Goal: Information Seeking & Learning: Find specific fact

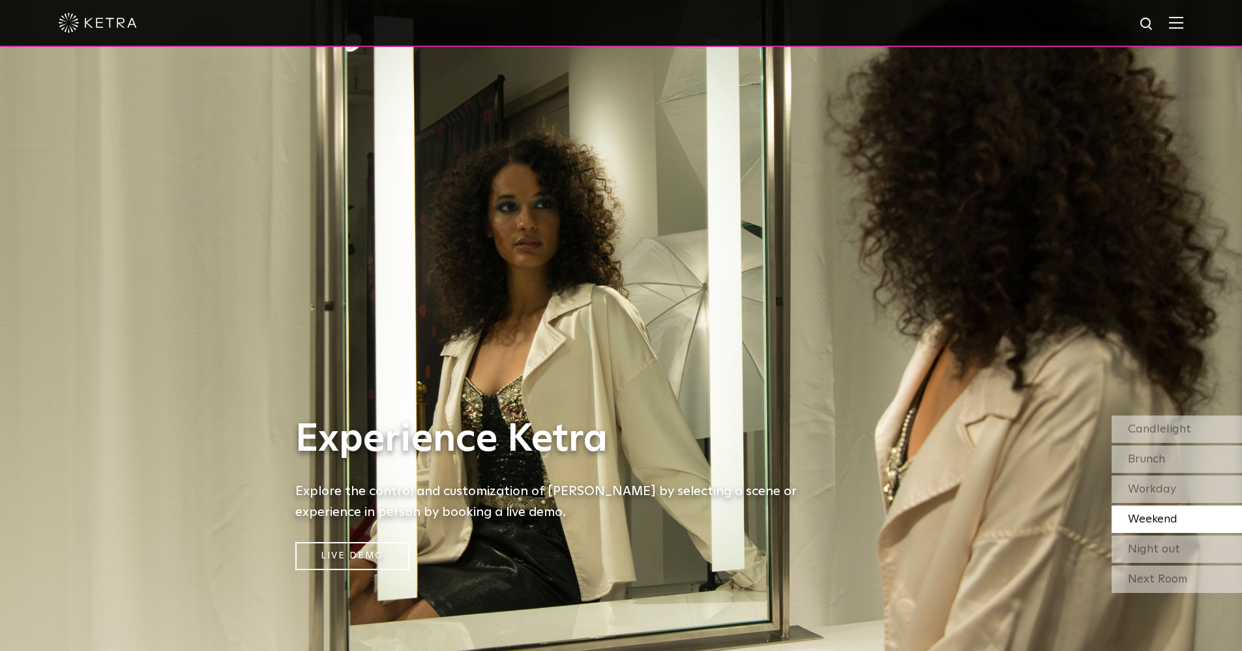
click at [1184, 25] on img at bounding box center [1176, 22] width 14 height 12
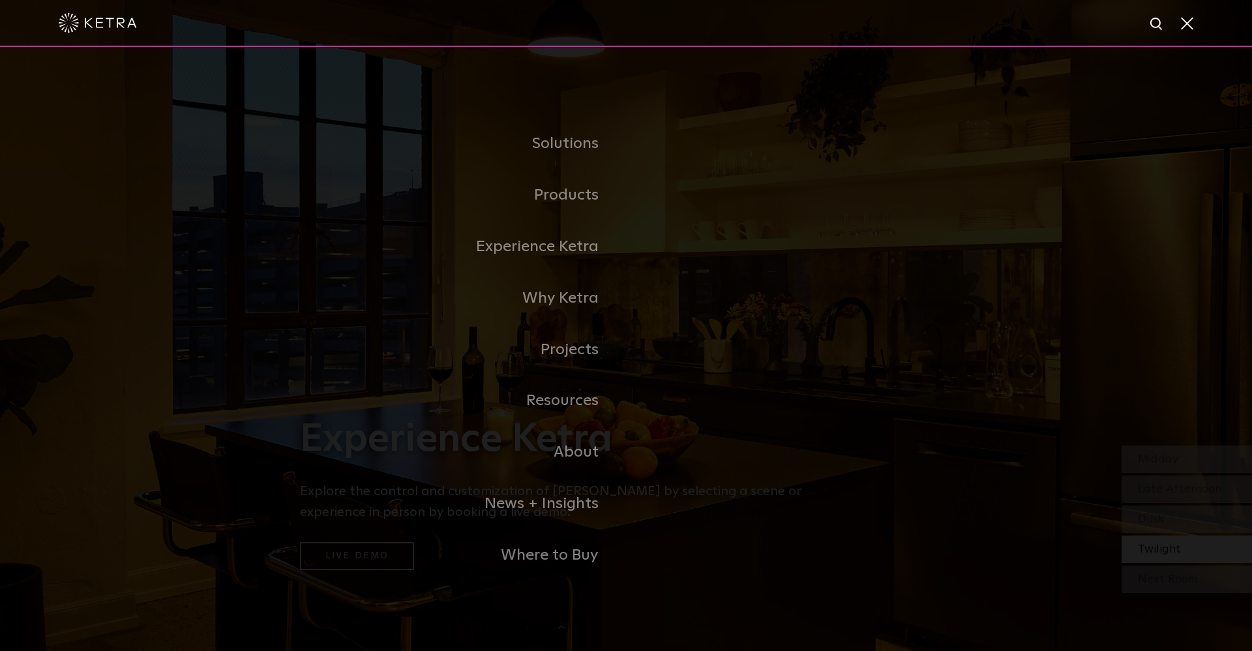
click at [1152, 22] on img at bounding box center [1157, 24] width 16 height 16
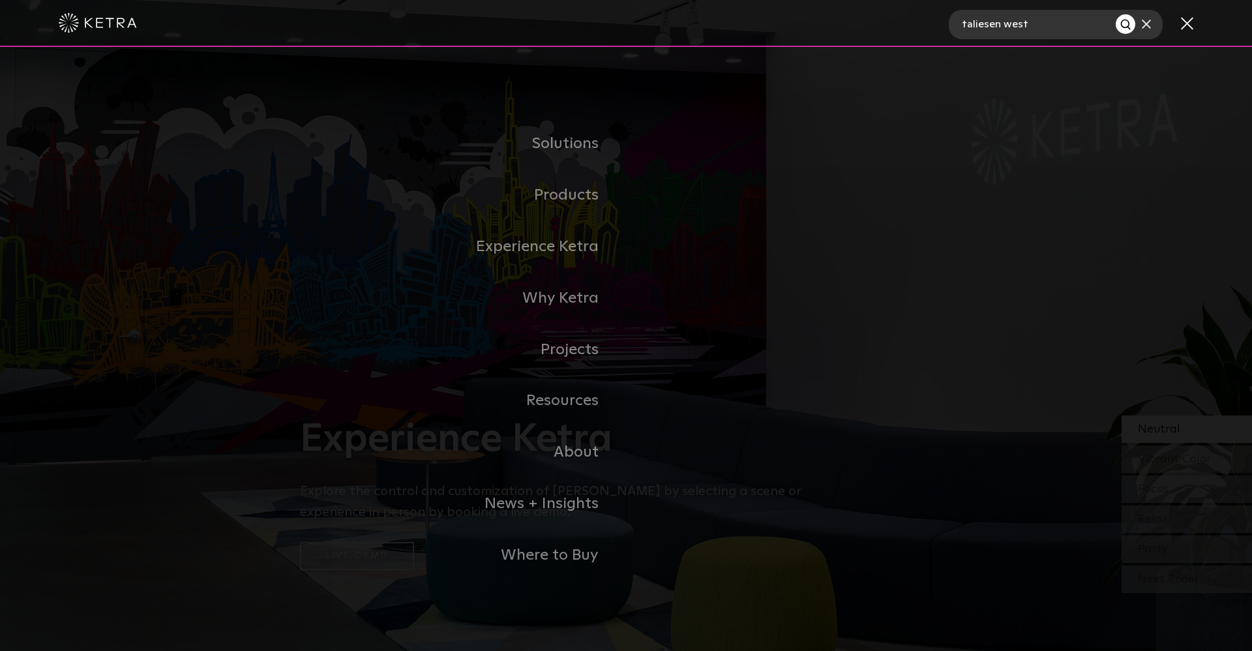
type input "taliesen west"
click at [1116, 14] on button "Search" at bounding box center [1126, 24] width 20 height 20
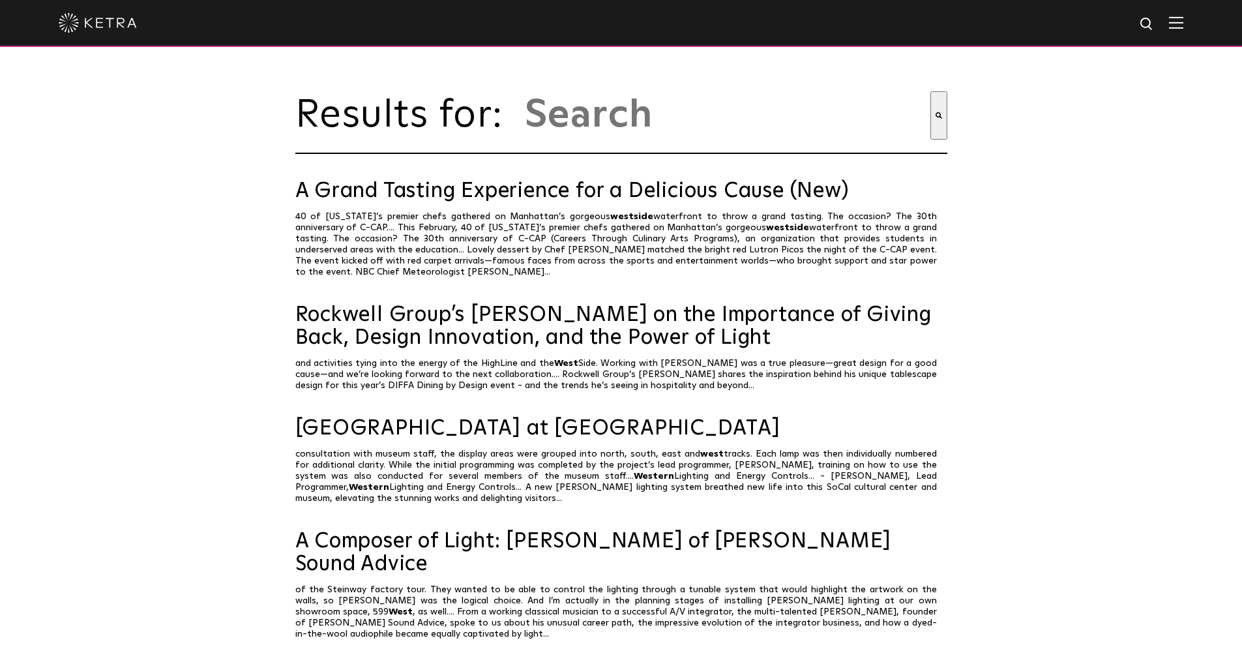
type input "taliesen west"
